Goal: Contribute content

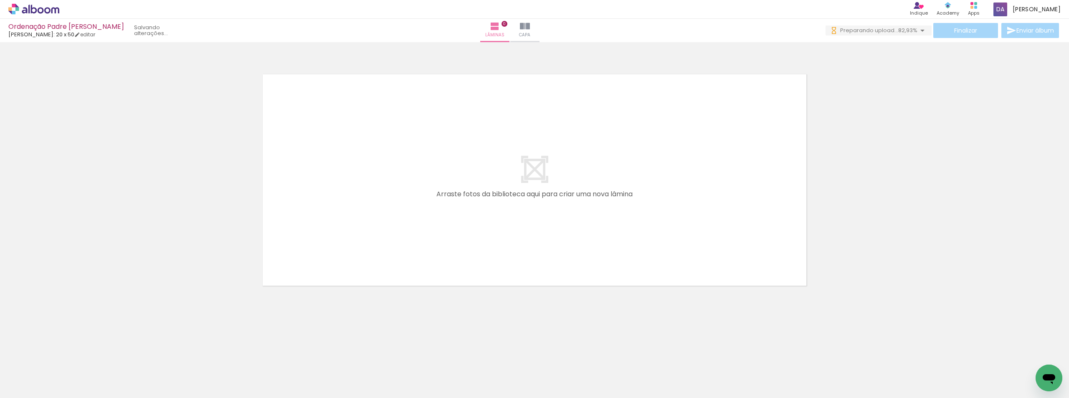
click at [29, 389] on span "Adicionar Fotos" at bounding box center [29, 386] width 25 height 9
click at [0, 0] on input "file" at bounding box center [0, 0] width 0 height 0
click at [500, 30] on iron-icon at bounding box center [495, 26] width 10 height 10
click at [557, 172] on quentale-layouter at bounding box center [534, 179] width 559 height 227
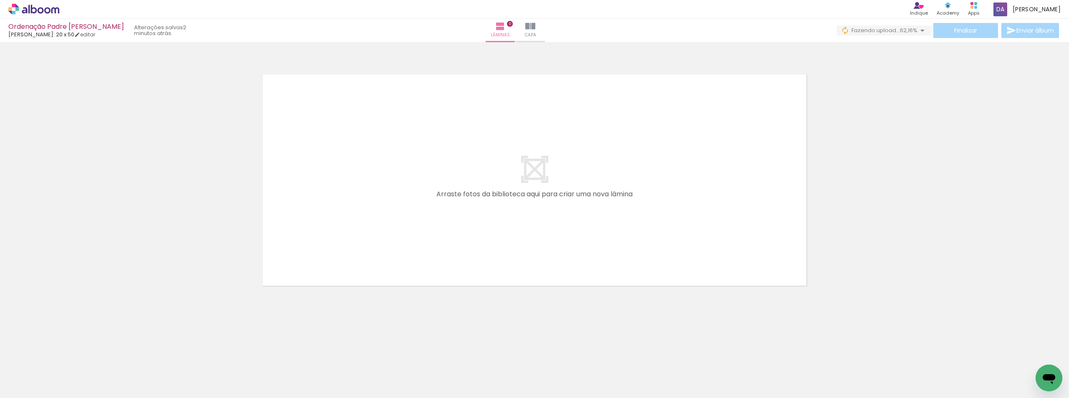
click at [273, 356] on iron-icon at bounding box center [268, 353] width 9 height 9
